Goal: Task Accomplishment & Management: Manage account settings

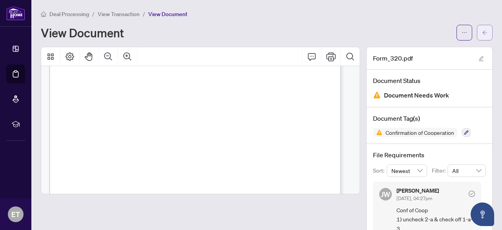
click at [482, 27] on span "button" at bounding box center [484, 32] width 5 height 13
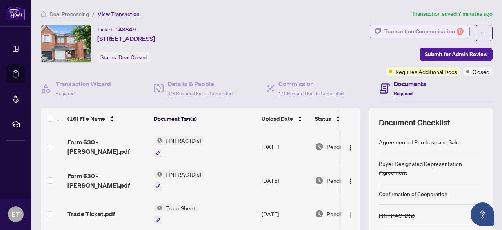
click at [436, 28] on div "Transaction Communication 6" at bounding box center [424, 31] width 79 height 13
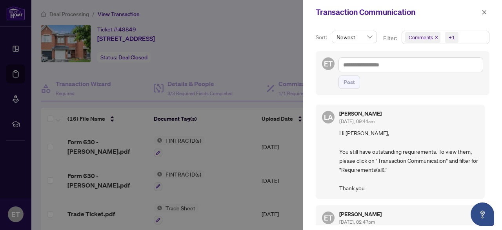
click at [396, 40] on p "Filter:" at bounding box center [390, 38] width 15 height 9
click at [449, 38] on div "+1" at bounding box center [452, 37] width 6 height 8
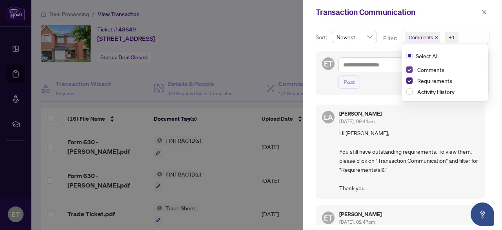
click at [410, 69] on span "Select Comments" at bounding box center [410, 69] width 6 height 6
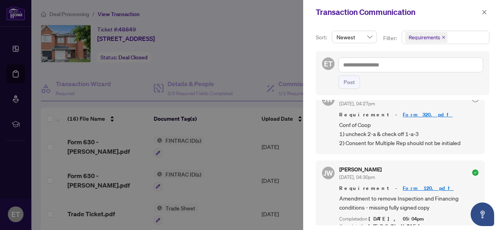
scroll to position [320, 0]
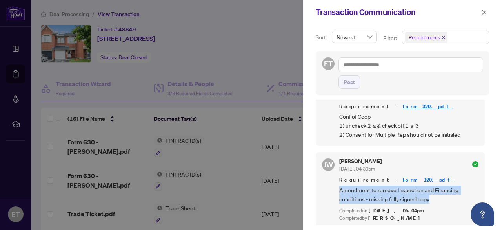
drag, startPoint x: 487, startPoint y: 194, endPoint x: 486, endPoint y: 179, distance: 15.7
click at [486, 179] on div "[PERSON_NAME] [DATE], 05:09pm Requirement COMPLIANCE - FINTRAC Receipt of Funds…" at bounding box center [403, 162] width 174 height 125
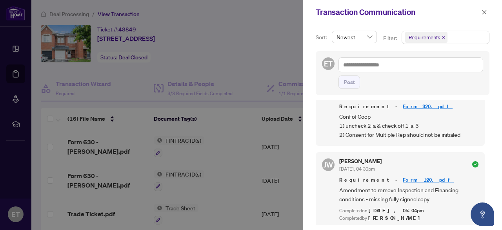
click at [250, 133] on div at bounding box center [251, 115] width 502 height 230
click at [484, 11] on icon "close" at bounding box center [484, 11] width 5 height 5
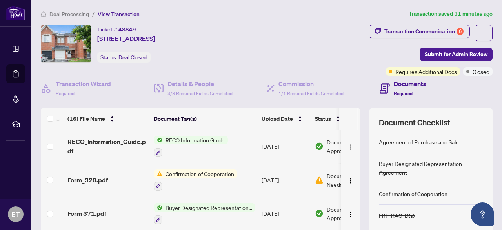
scroll to position [98, 0]
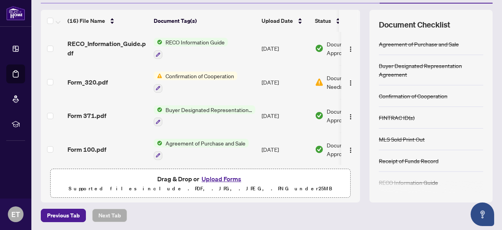
click at [224, 179] on button "Upload Forms" at bounding box center [221, 178] width 44 height 10
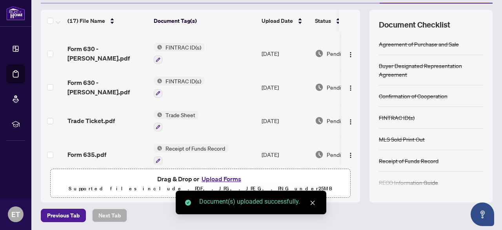
scroll to position [0, 0]
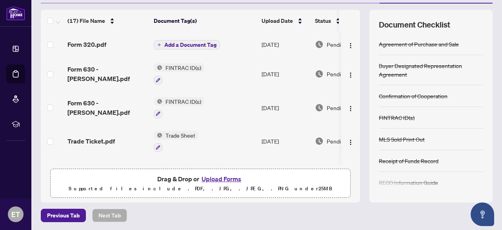
click at [186, 42] on span "Add a Document Tag" at bounding box center [190, 44] width 52 height 5
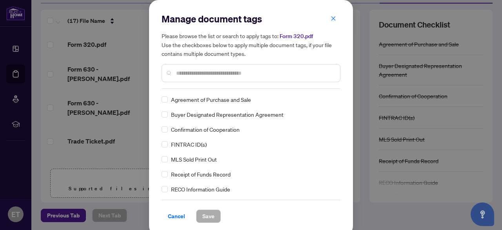
click at [183, 84] on div "Manage document tags Please browse the list or search to apply tags to: Form 32…" at bounding box center [251, 51] width 179 height 76
click at [185, 72] on input "text" at bounding box center [255, 73] width 158 height 9
click at [203, 215] on span "Save" at bounding box center [209, 216] width 12 height 13
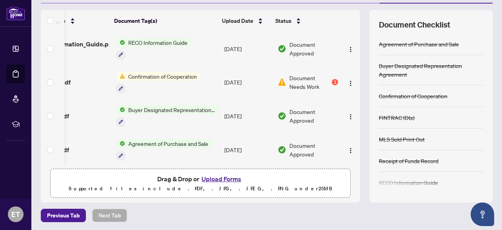
scroll to position [0, 46]
drag, startPoint x: 352, startPoint y: 143, endPoint x: 353, endPoint y: 113, distance: 29.9
click at [353, 113] on div "Form 320.pdf Confirmation of Cooperation [DATE] Pending Review Form 630 - [PERS…" at bounding box center [201, 98] width 320 height 133
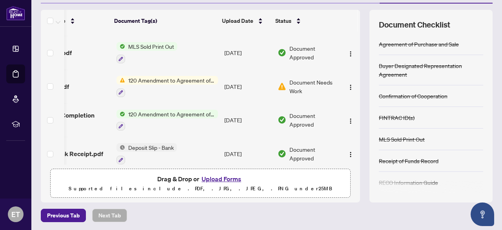
scroll to position [294, 46]
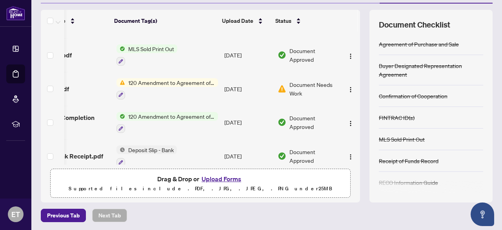
click at [192, 78] on span "120 Amendment to Agreement of Purchase and Sale" at bounding box center [171, 82] width 93 height 9
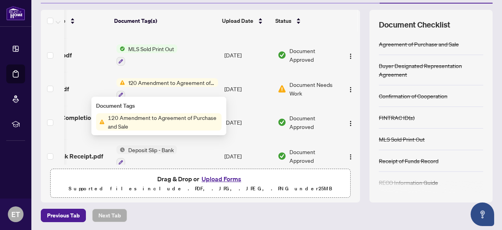
click at [163, 116] on span "120 Amendment to Agreement of Purchase and Sale" at bounding box center [163, 121] width 117 height 17
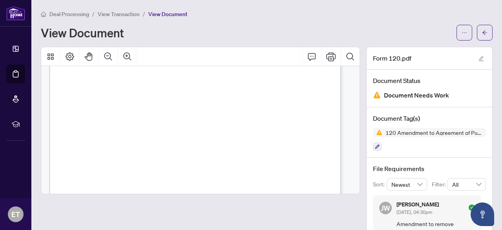
scroll to position [598, 0]
